Goal: Complete application form: Complete application form

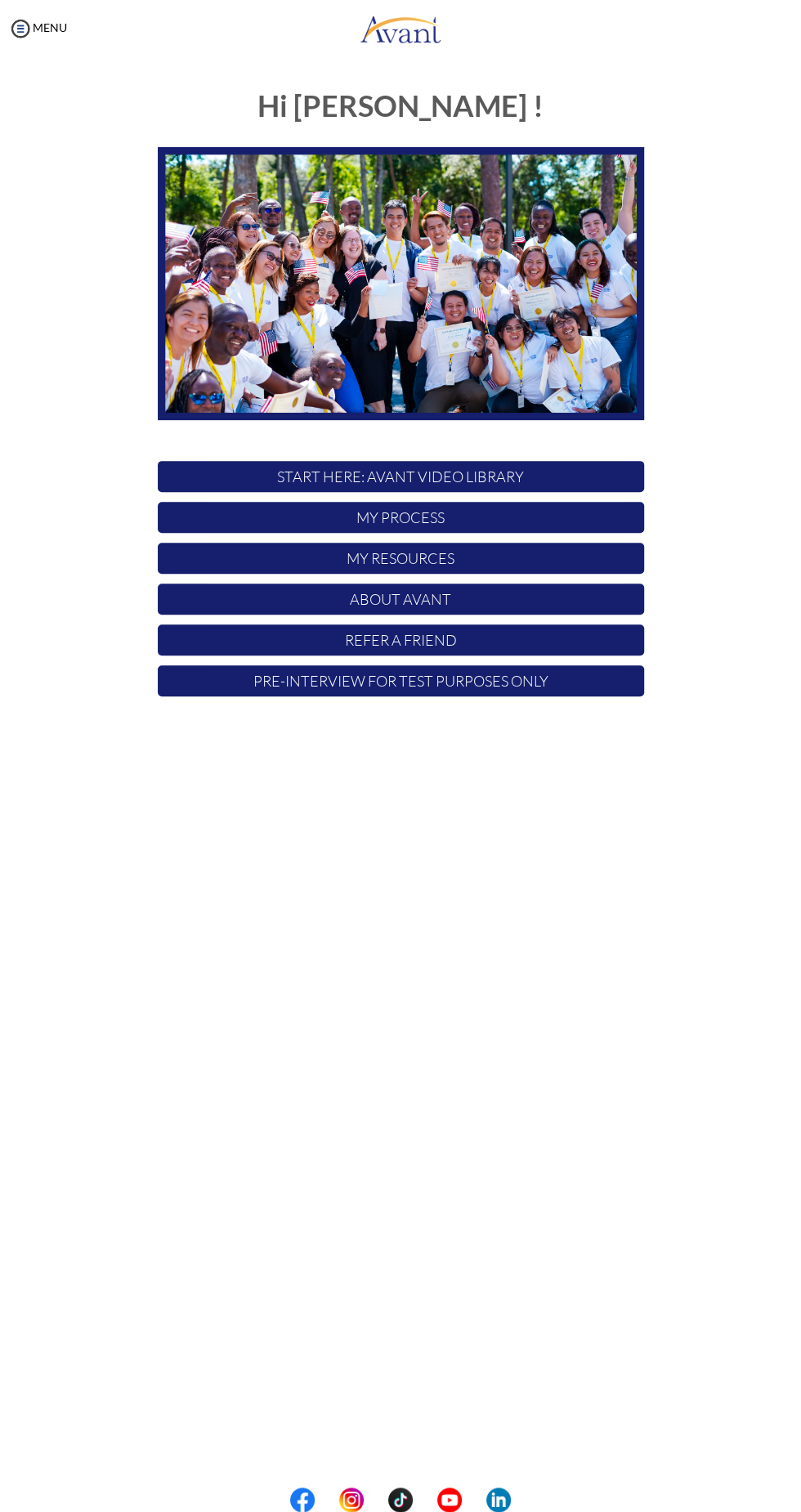
click at [198, 519] on p "My Process" at bounding box center [401, 517] width 486 height 31
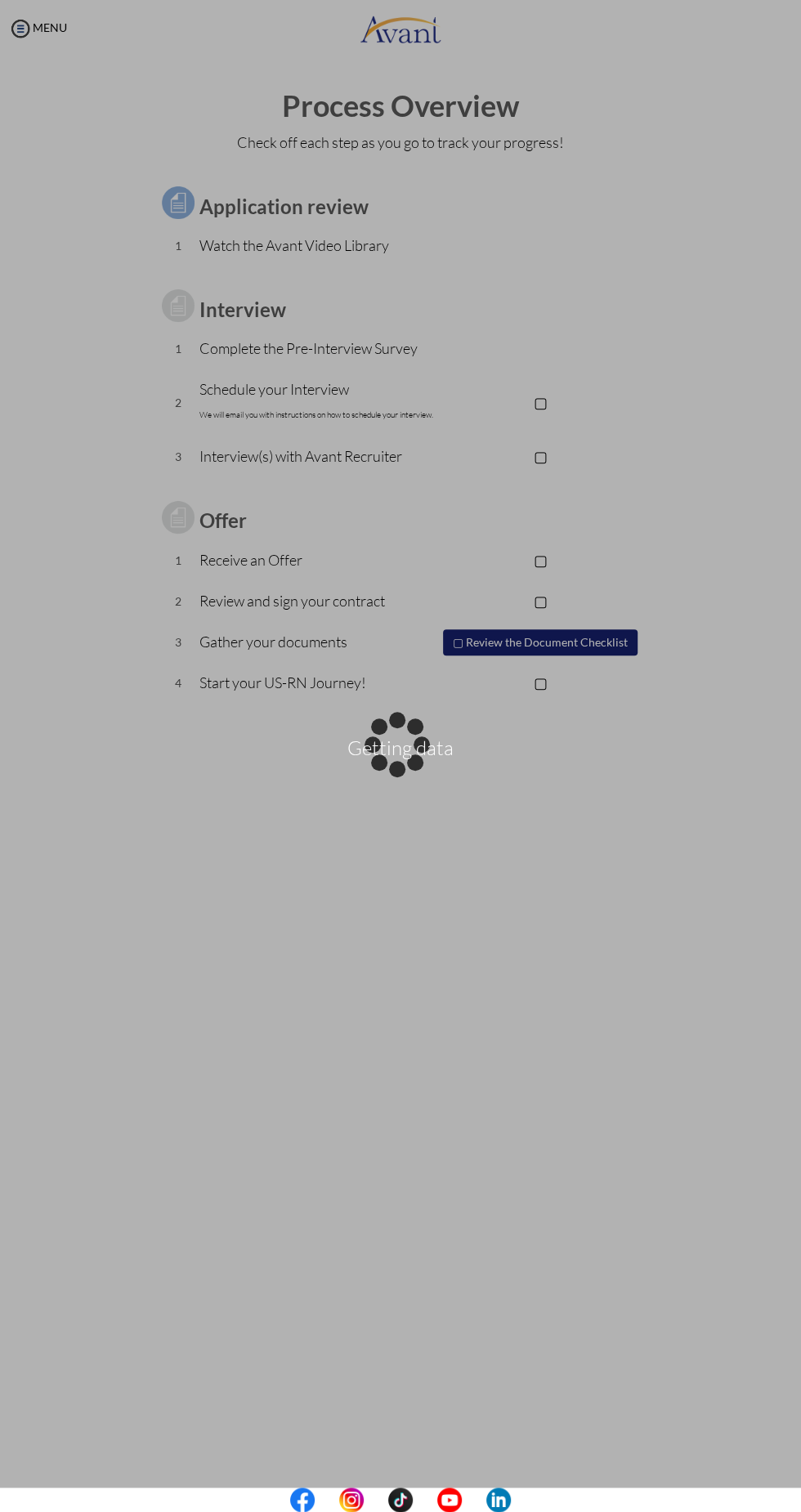
click at [389, 745] on div "Getting data" at bounding box center [400, 756] width 23 height 23
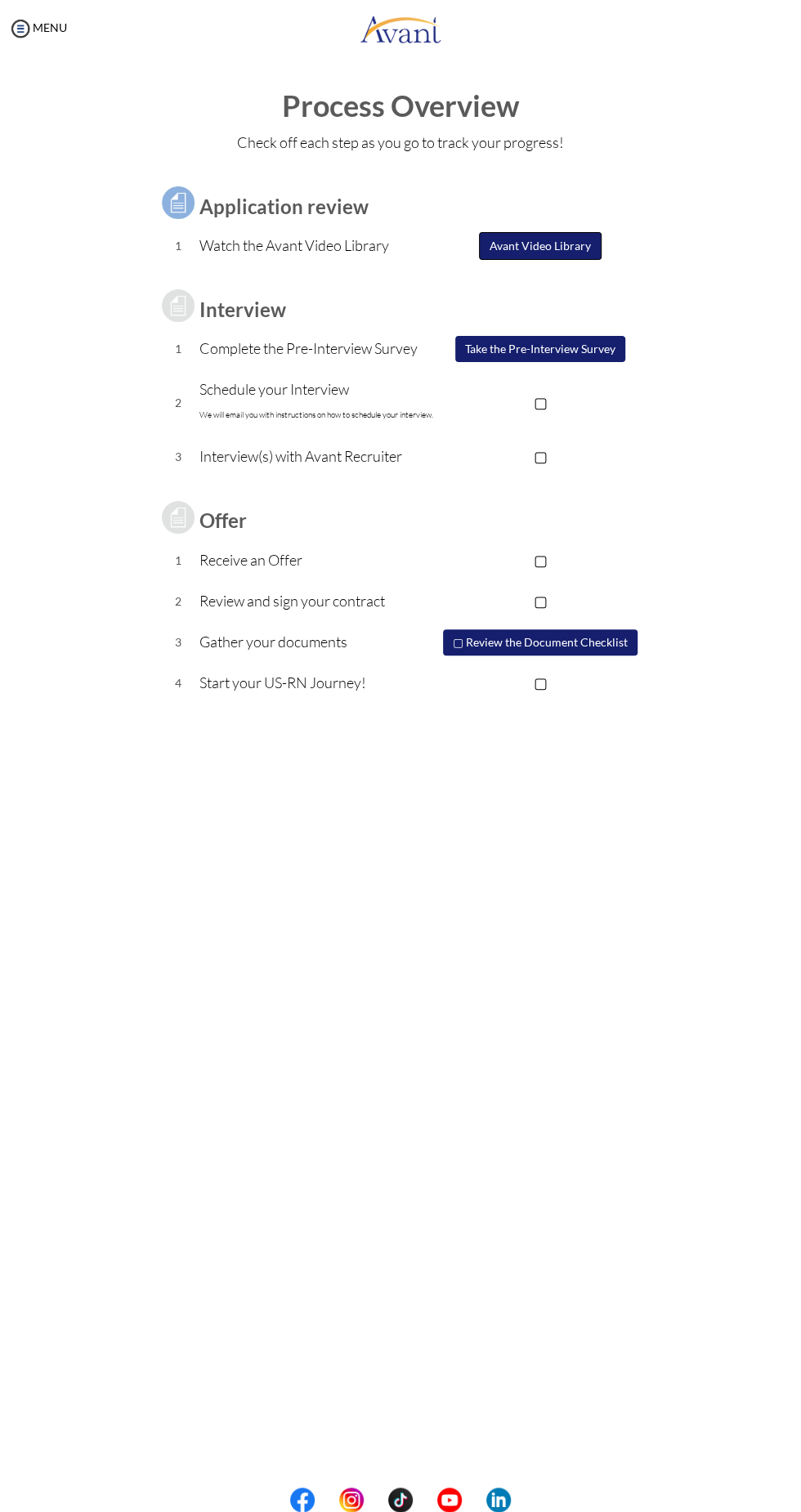
click at [554, 245] on button "Avant Video Library" at bounding box center [541, 246] width 123 height 28
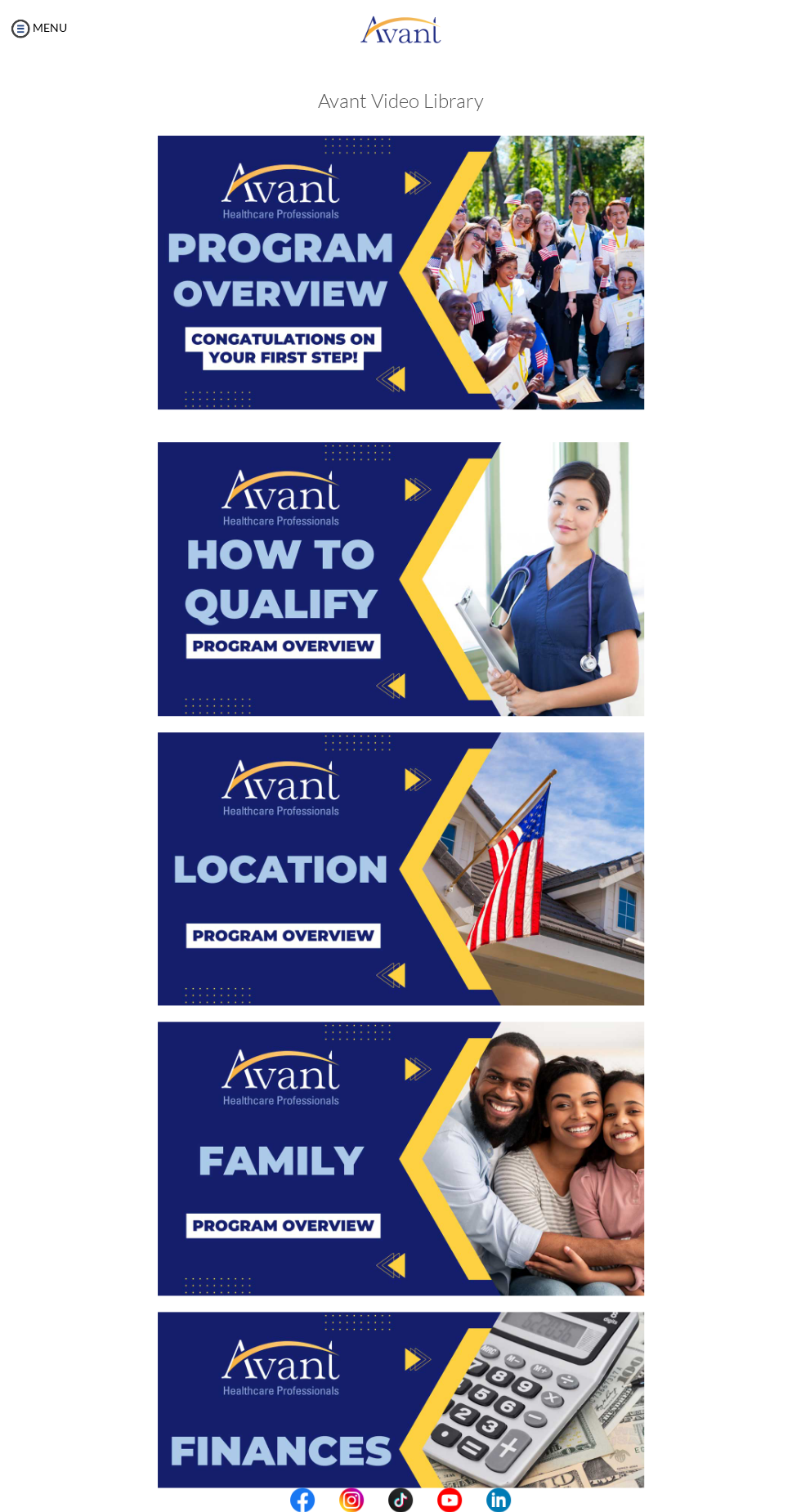
click at [234, 276] on img at bounding box center [401, 273] width 486 height 274
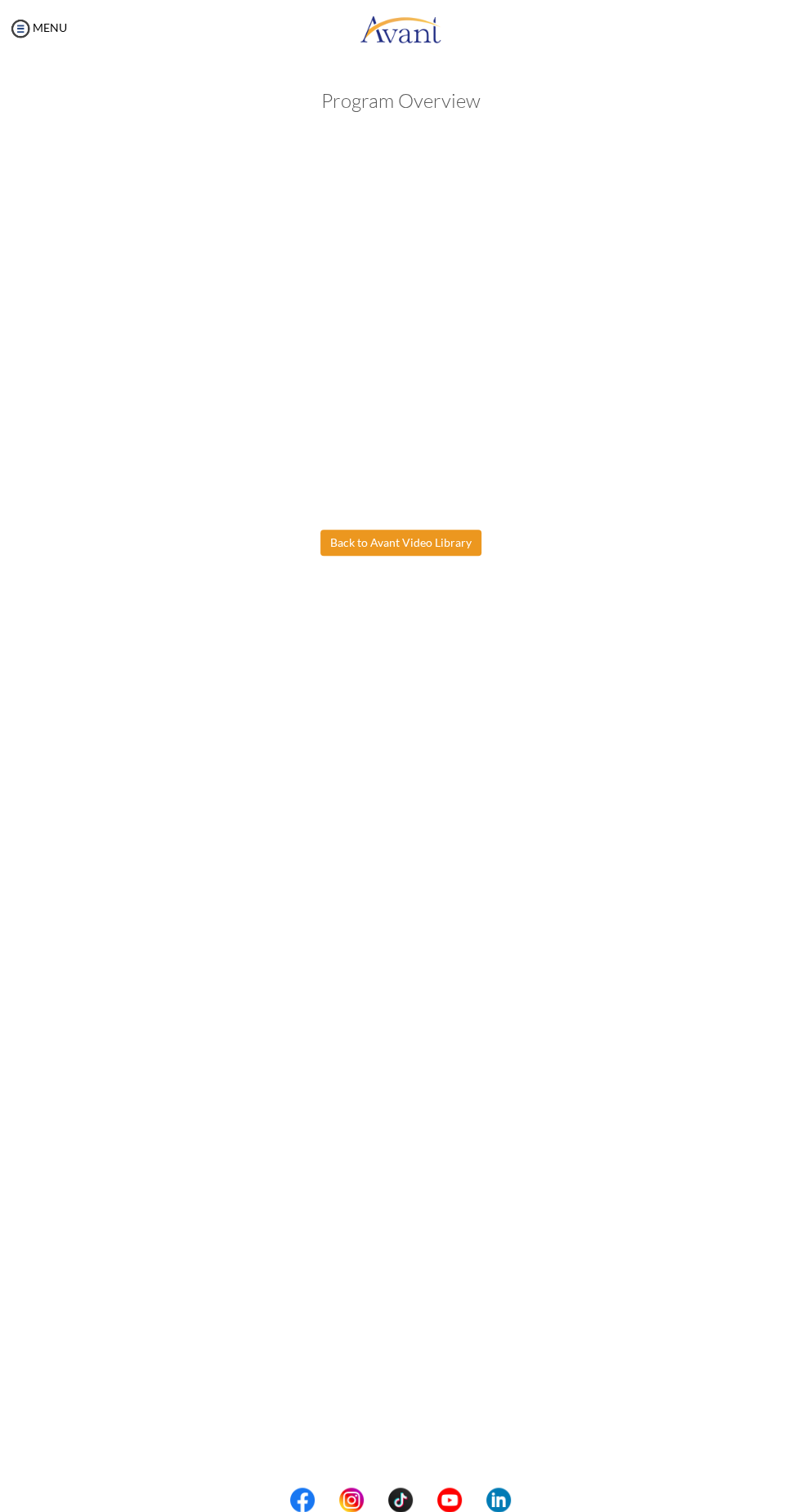
click at [433, 537] on body "Maintenance break. Please come back in 2 hours. MENU My Status What is the next…" at bounding box center [400, 756] width 801 height 1512
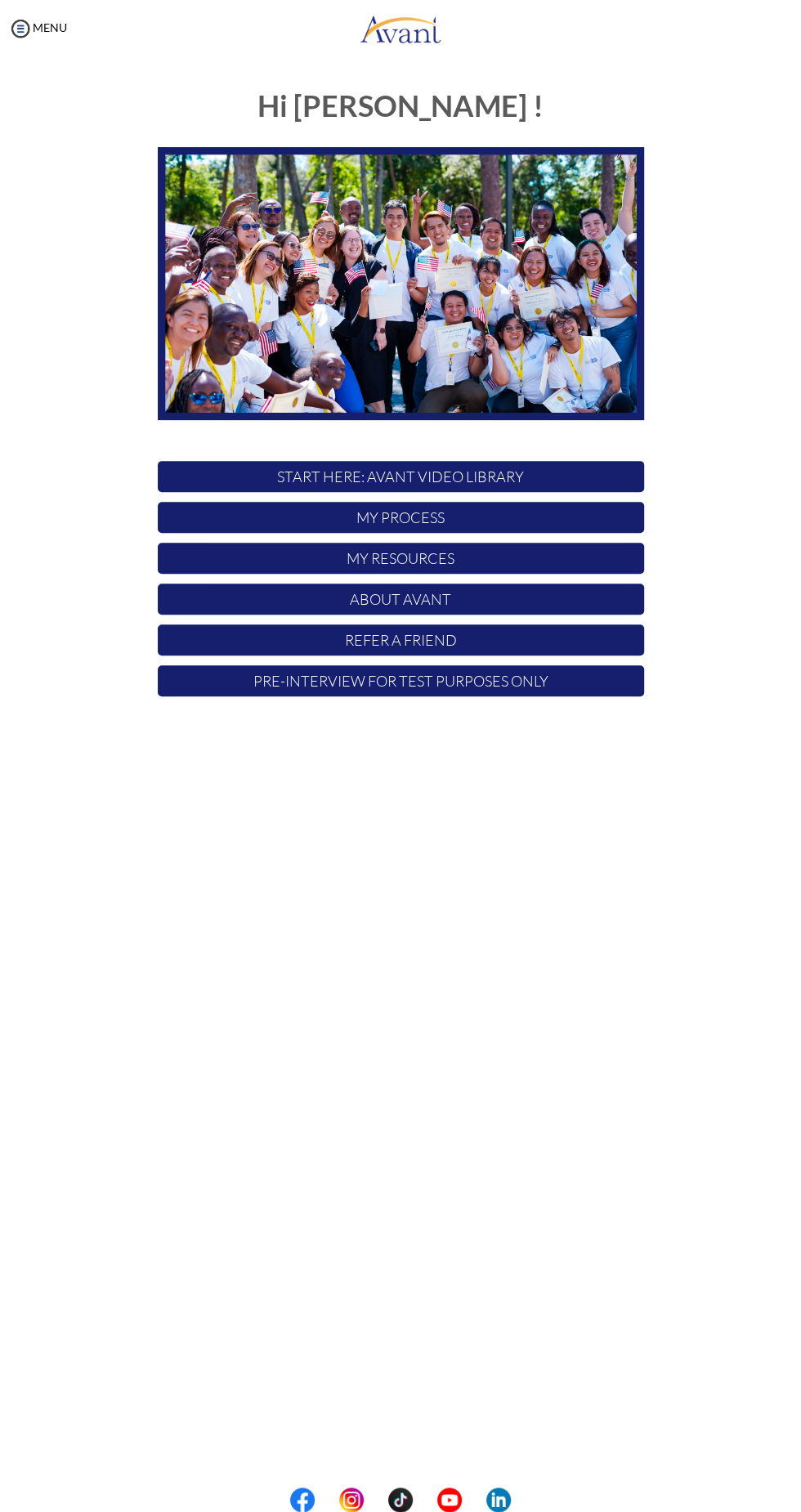
click at [606, 511] on p "My Process" at bounding box center [401, 517] width 486 height 31
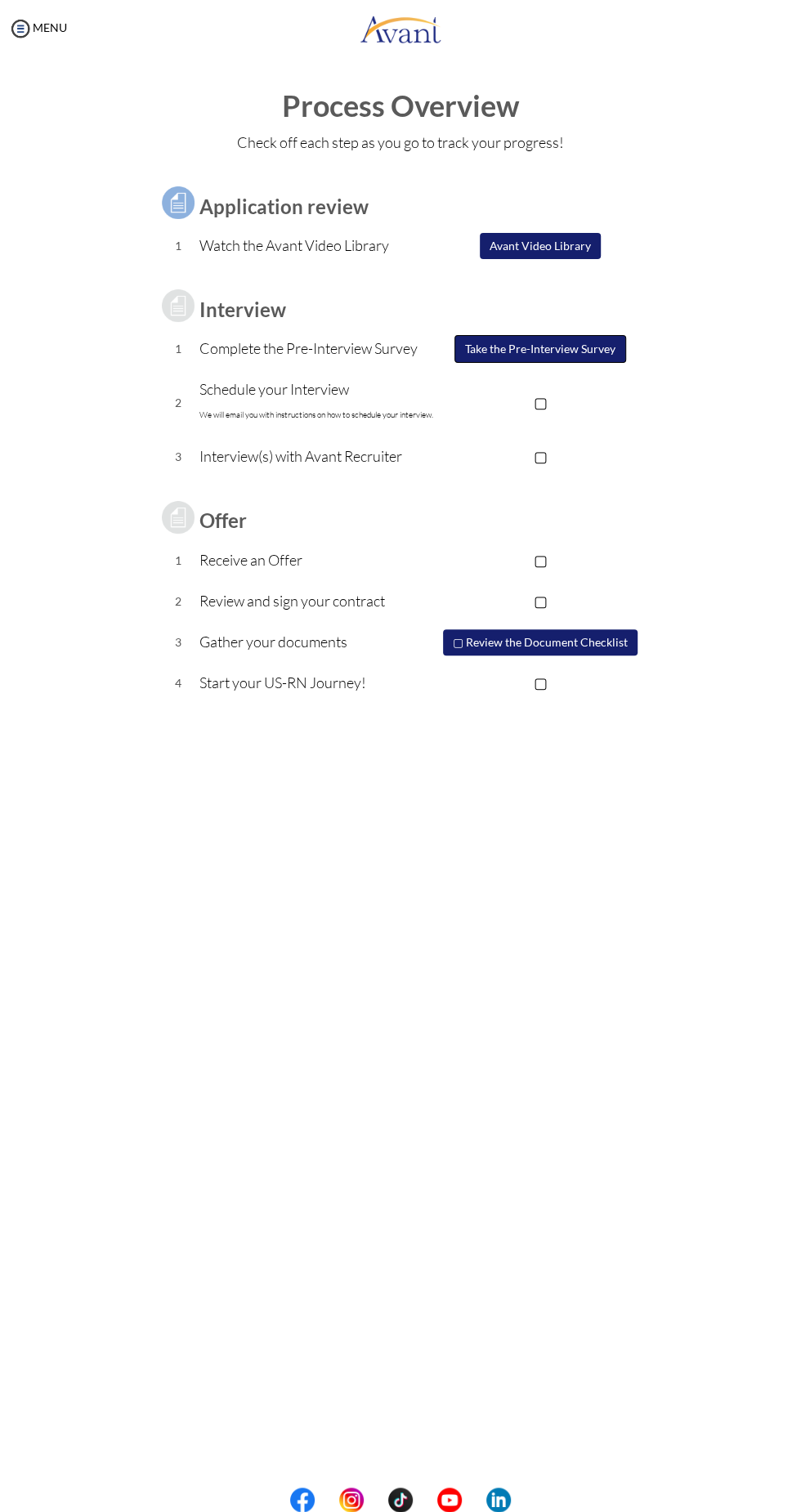
click at [601, 341] on button "Take the Pre-Interview Survey" at bounding box center [540, 349] width 172 height 28
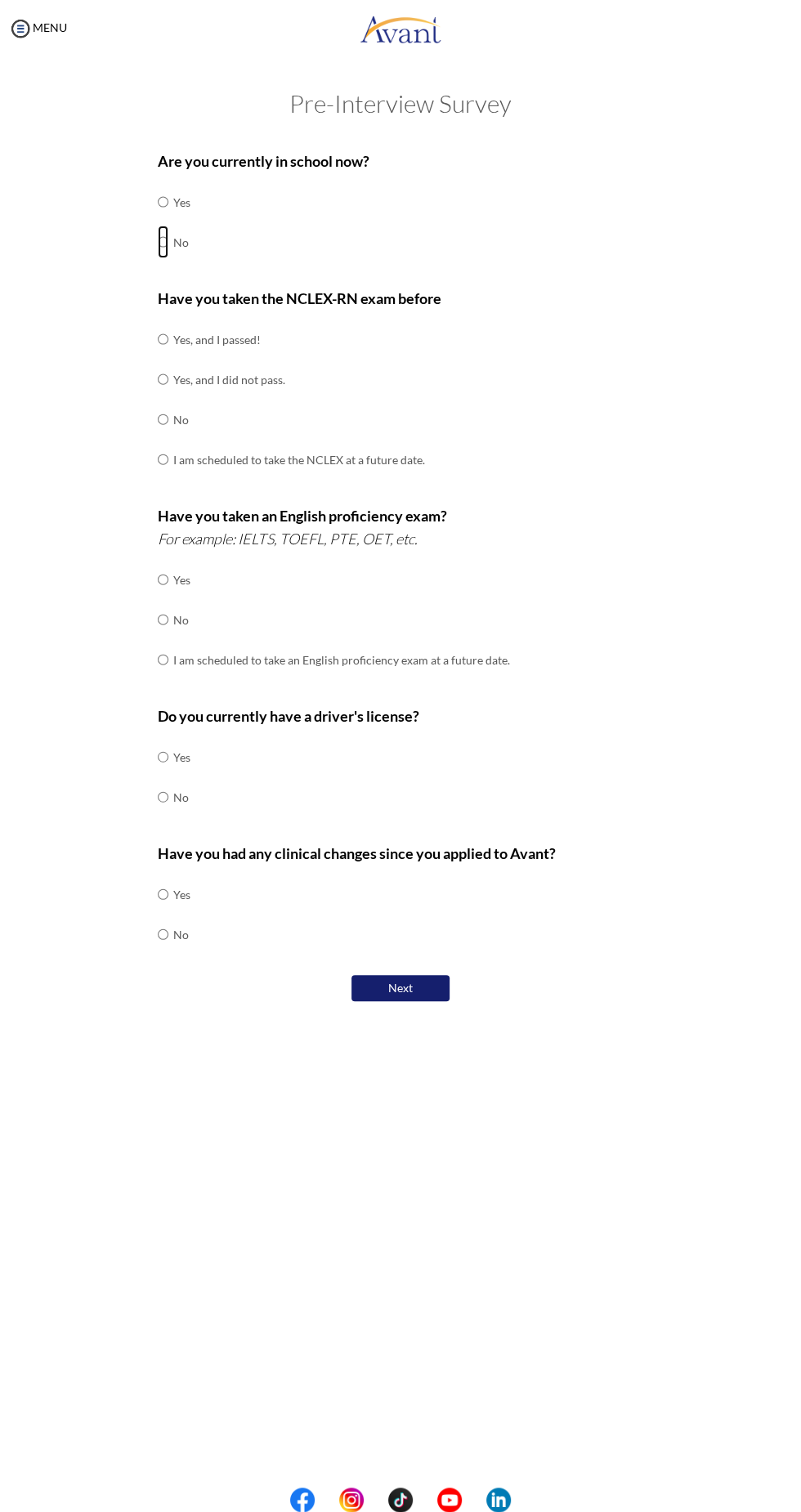
click at [164, 218] on input "radio" at bounding box center [163, 201] width 11 height 33
radio input "true"
click at [164, 355] on input "radio" at bounding box center [163, 338] width 11 height 33
radio input "true"
click at [164, 573] on input "radio" at bounding box center [163, 579] width 11 height 33
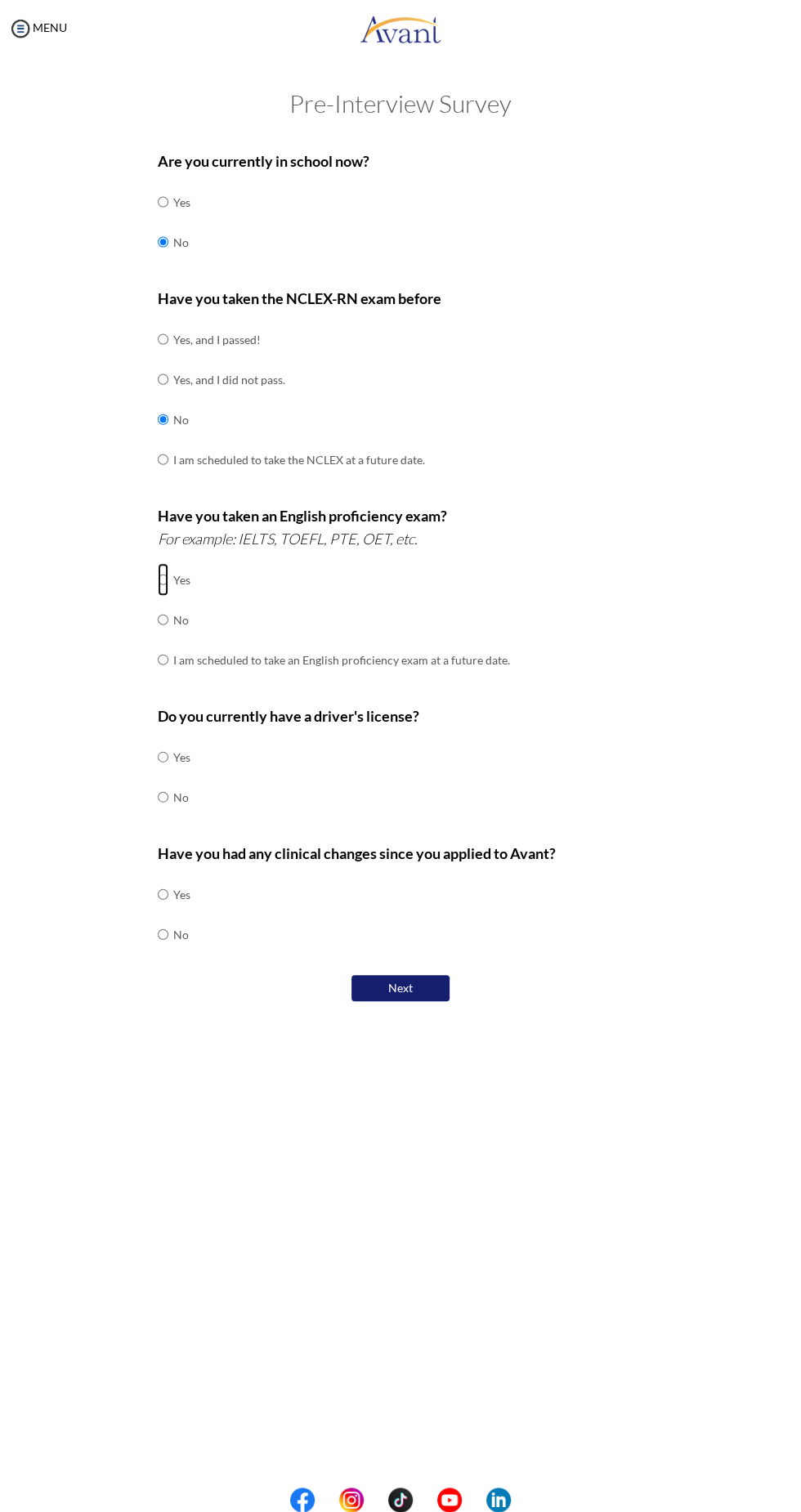
radio input "true"
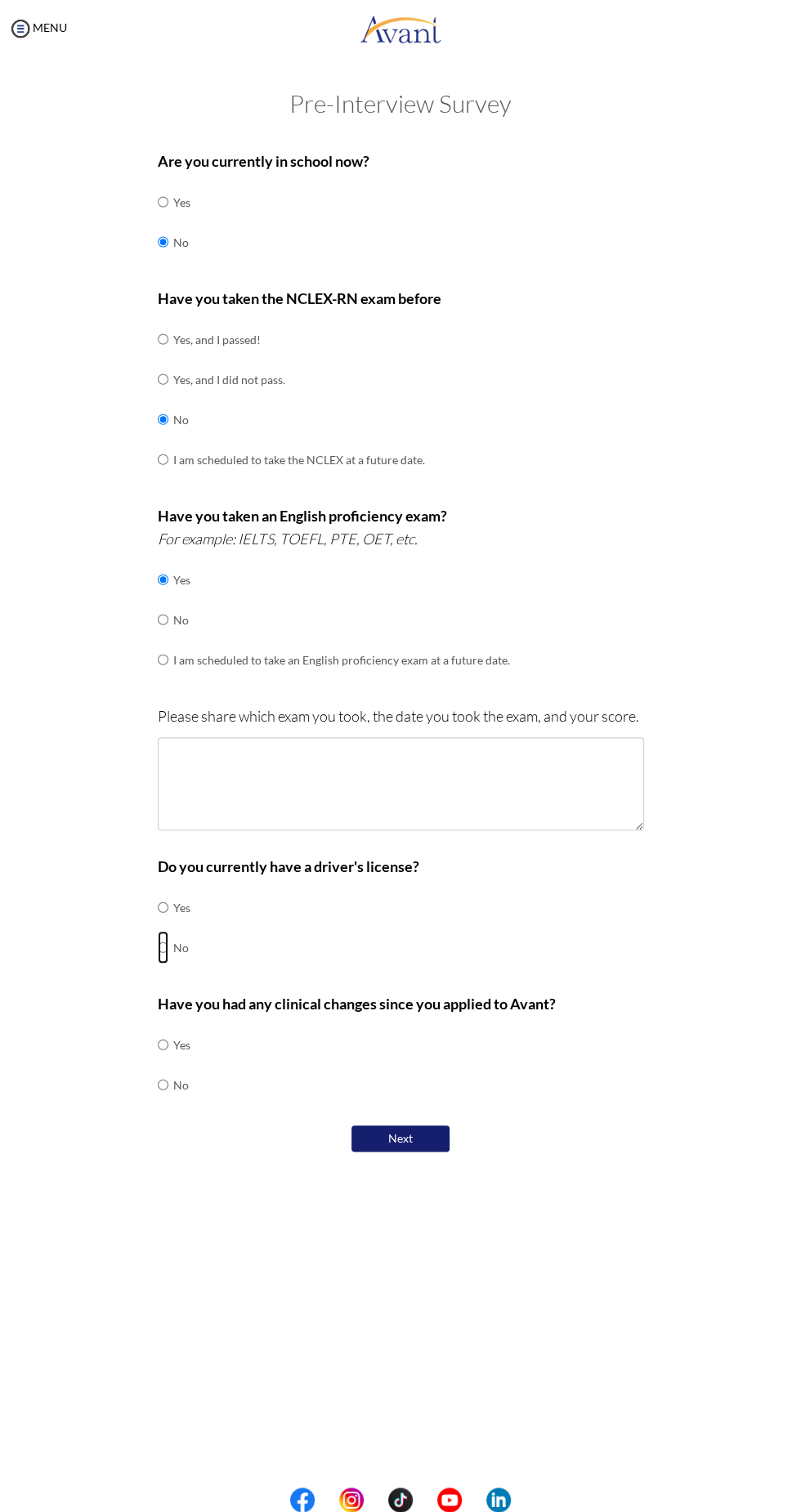
click at [168, 924] on input "radio" at bounding box center [163, 907] width 11 height 33
radio input "true"
click at [169, 1061] on input "radio" at bounding box center [163, 1045] width 11 height 33
radio input "true"
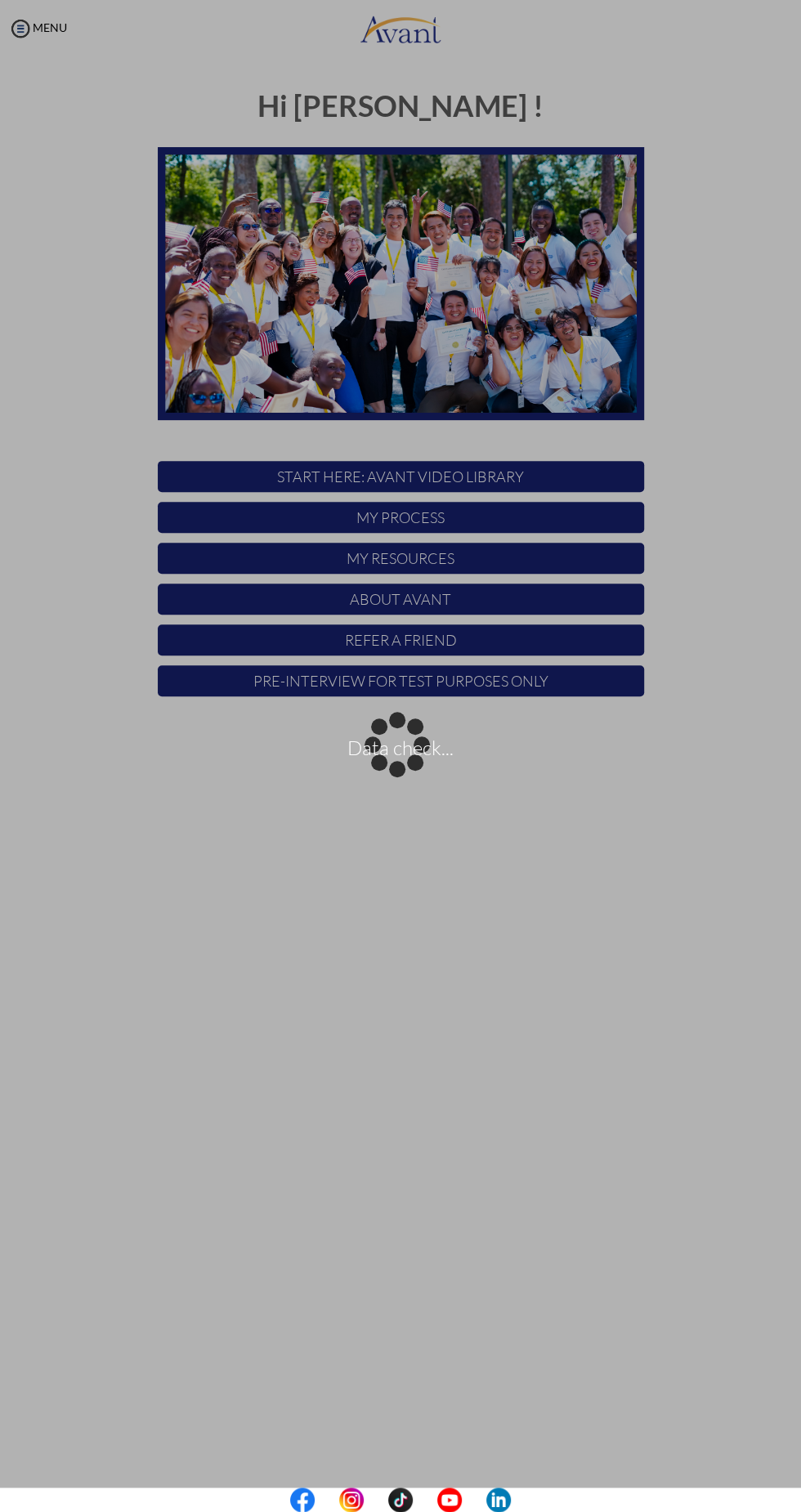
click at [412, 768] on div "Data check..." at bounding box center [400, 756] width 23 height 23
